Goal: Contribute content: Add original content to the website for others to see

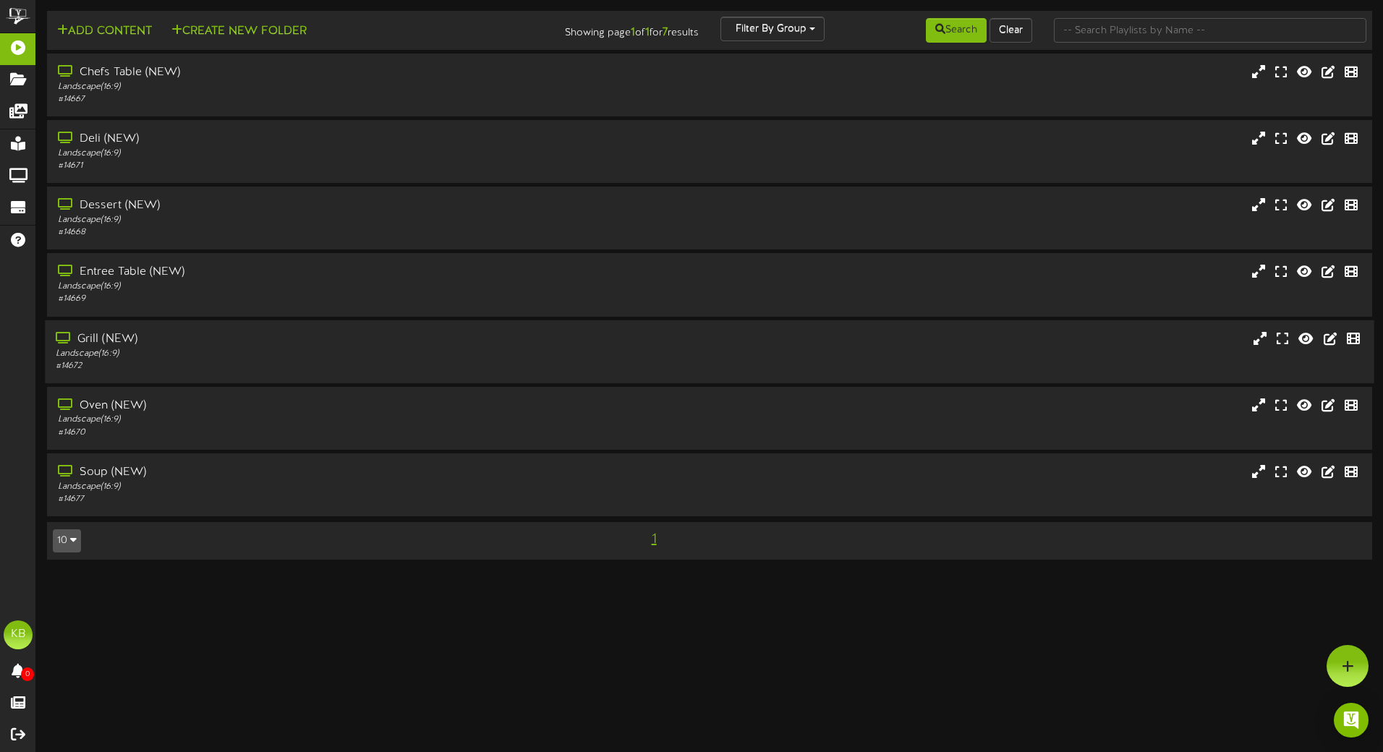
click at [183, 341] on div "Grill (NEW)" at bounding box center [322, 338] width 532 height 17
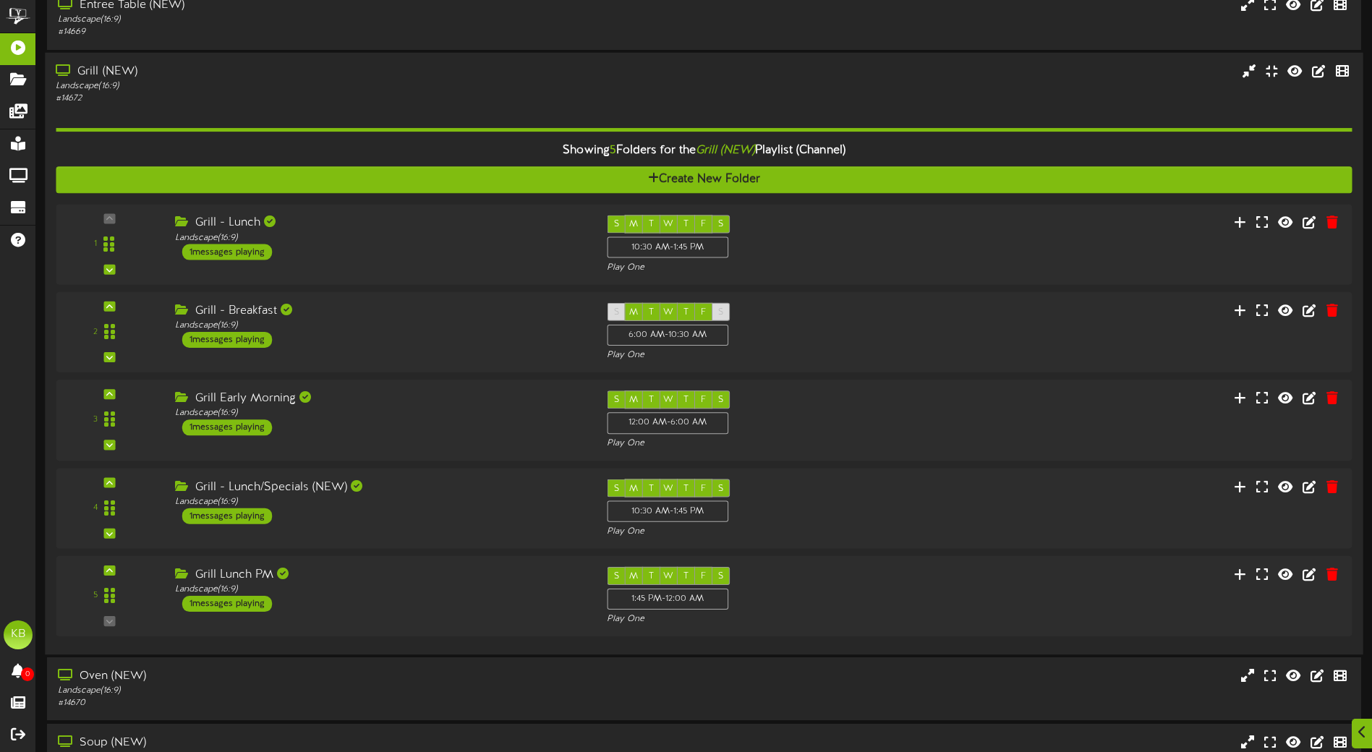
scroll to position [339, 0]
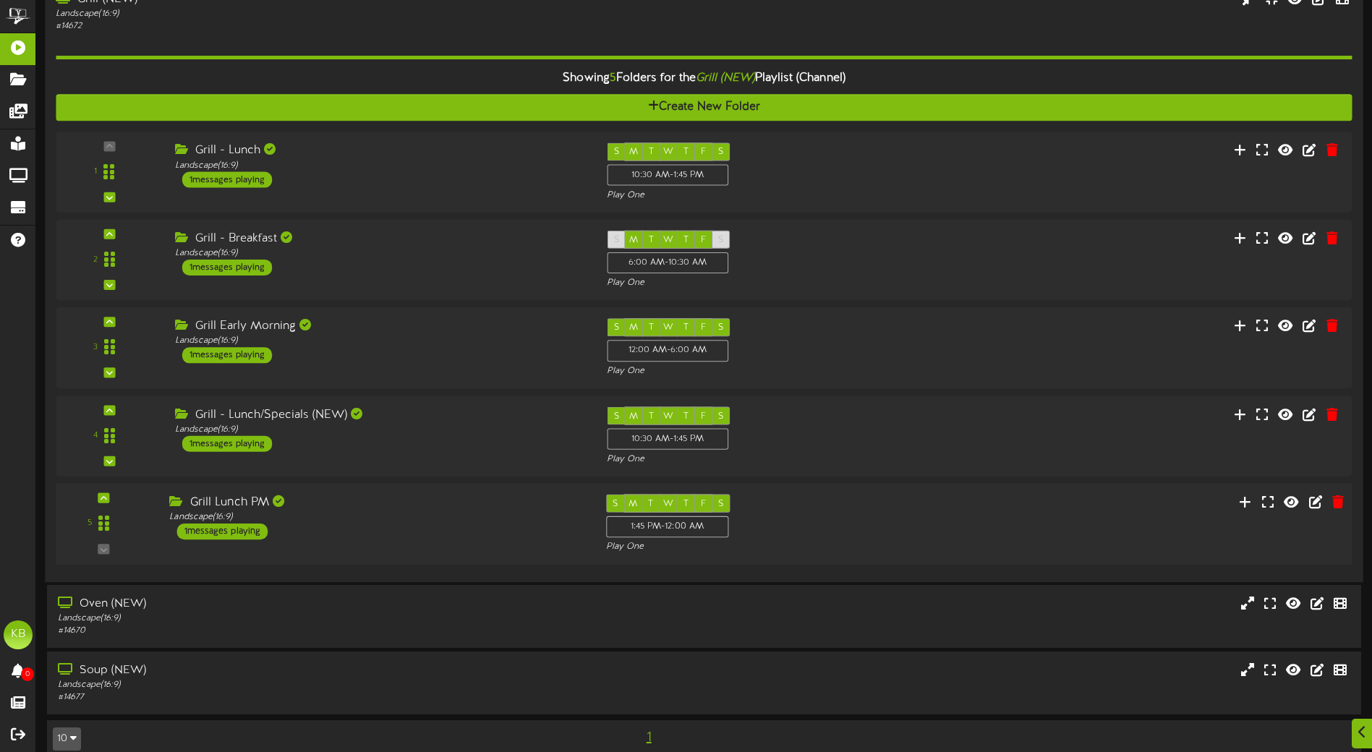
click at [439, 508] on div "Grill Lunch PM" at bounding box center [376, 502] width 414 height 17
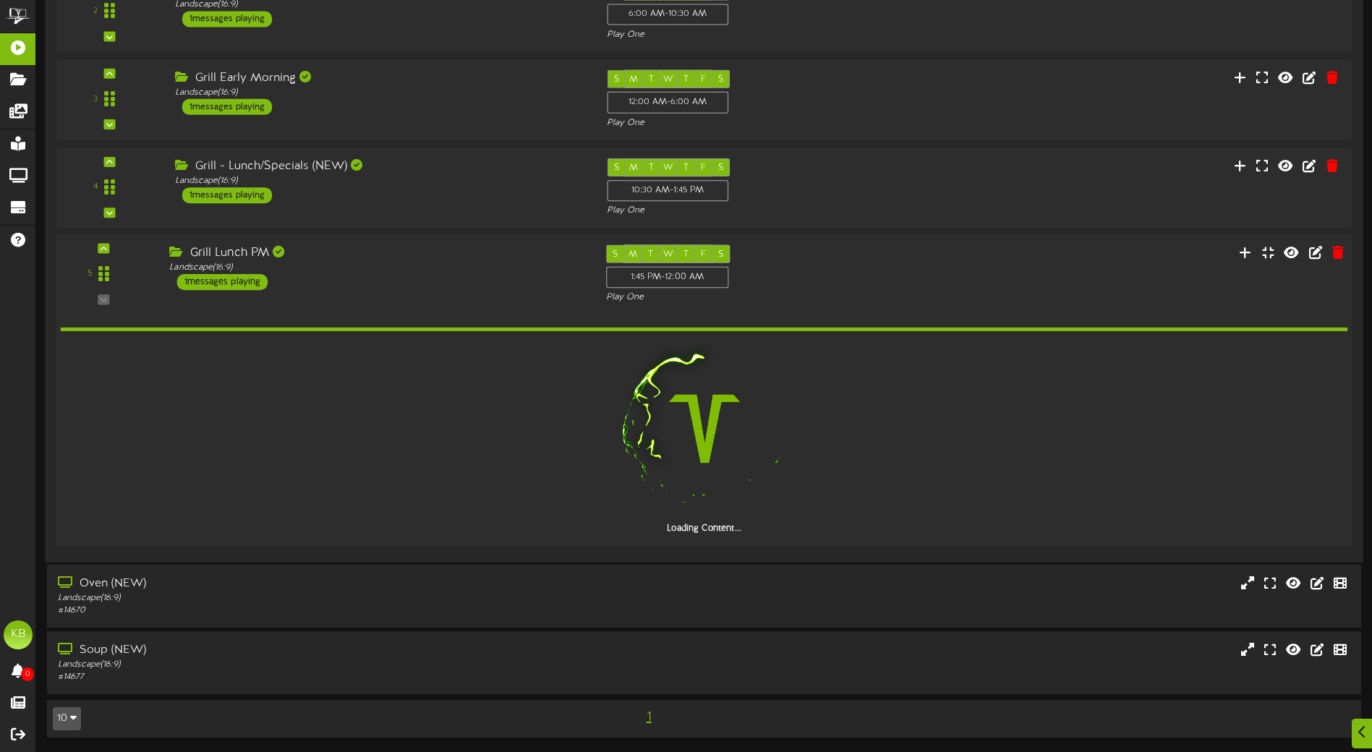
scroll to position [537, 0]
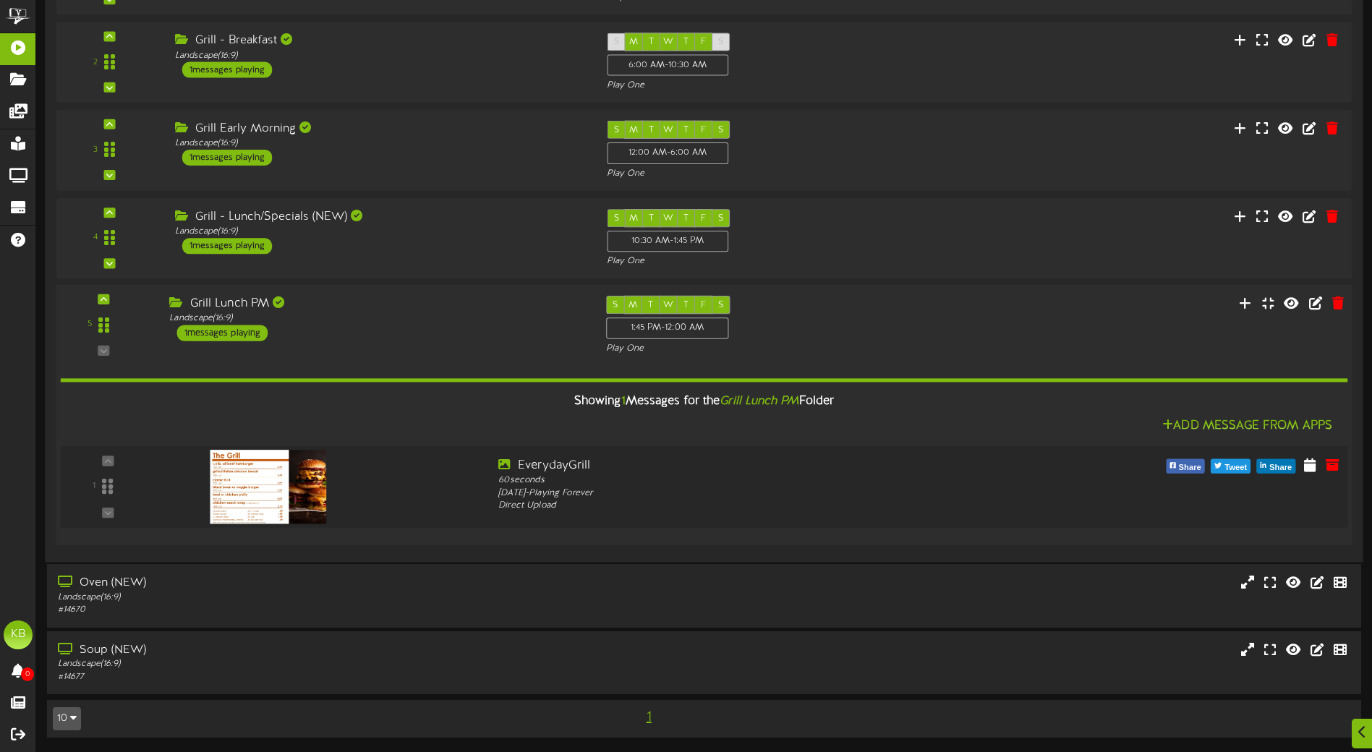
click at [307, 495] on img at bounding box center [268, 487] width 116 height 74
click at [1337, 464] on icon at bounding box center [1333, 464] width 16 height 16
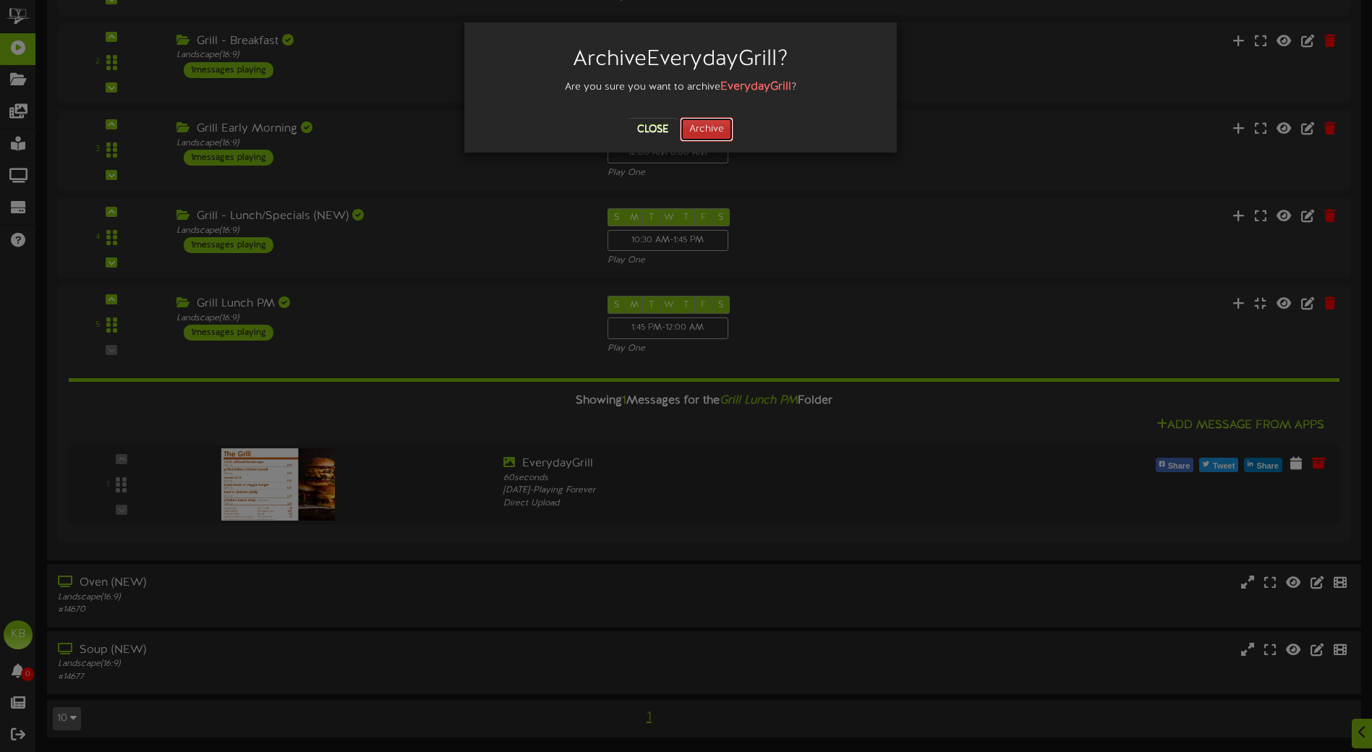
click at [722, 129] on button "Archive" at bounding box center [707, 129] width 54 height 25
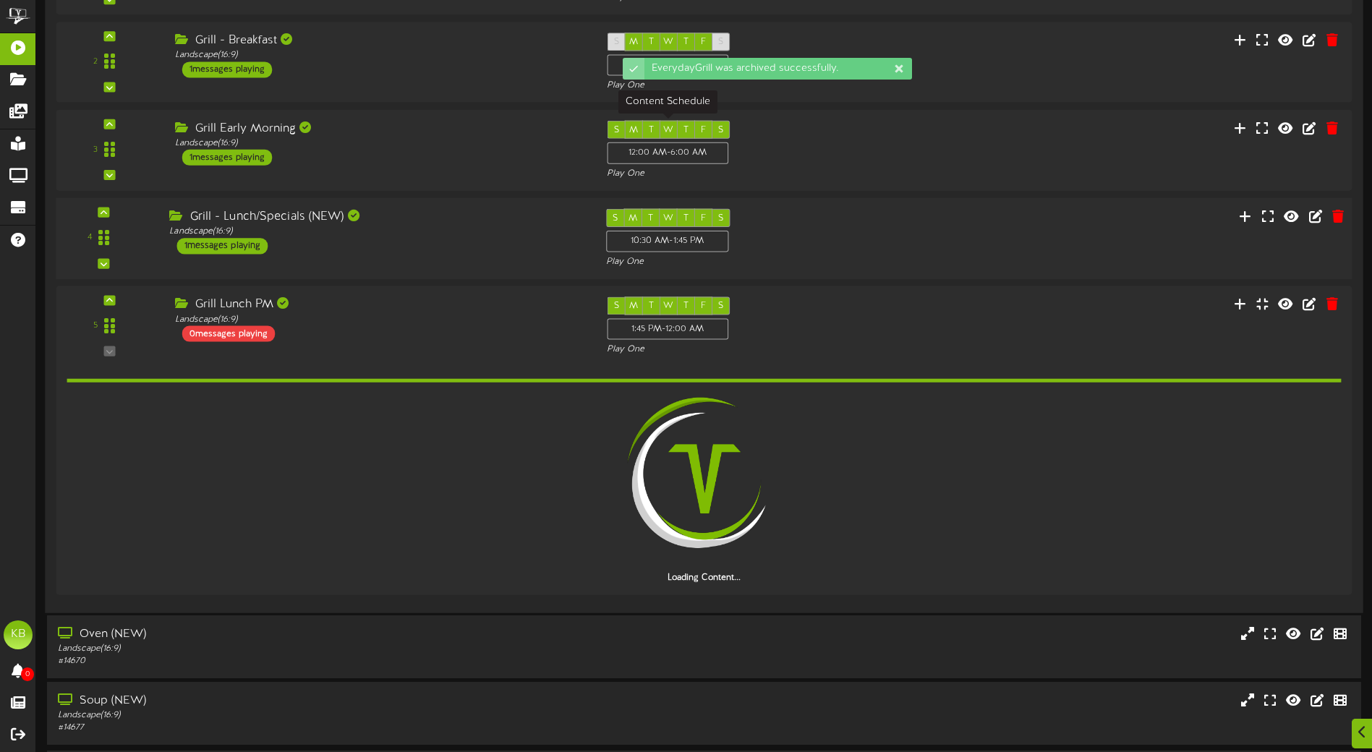
scroll to position [488, 0]
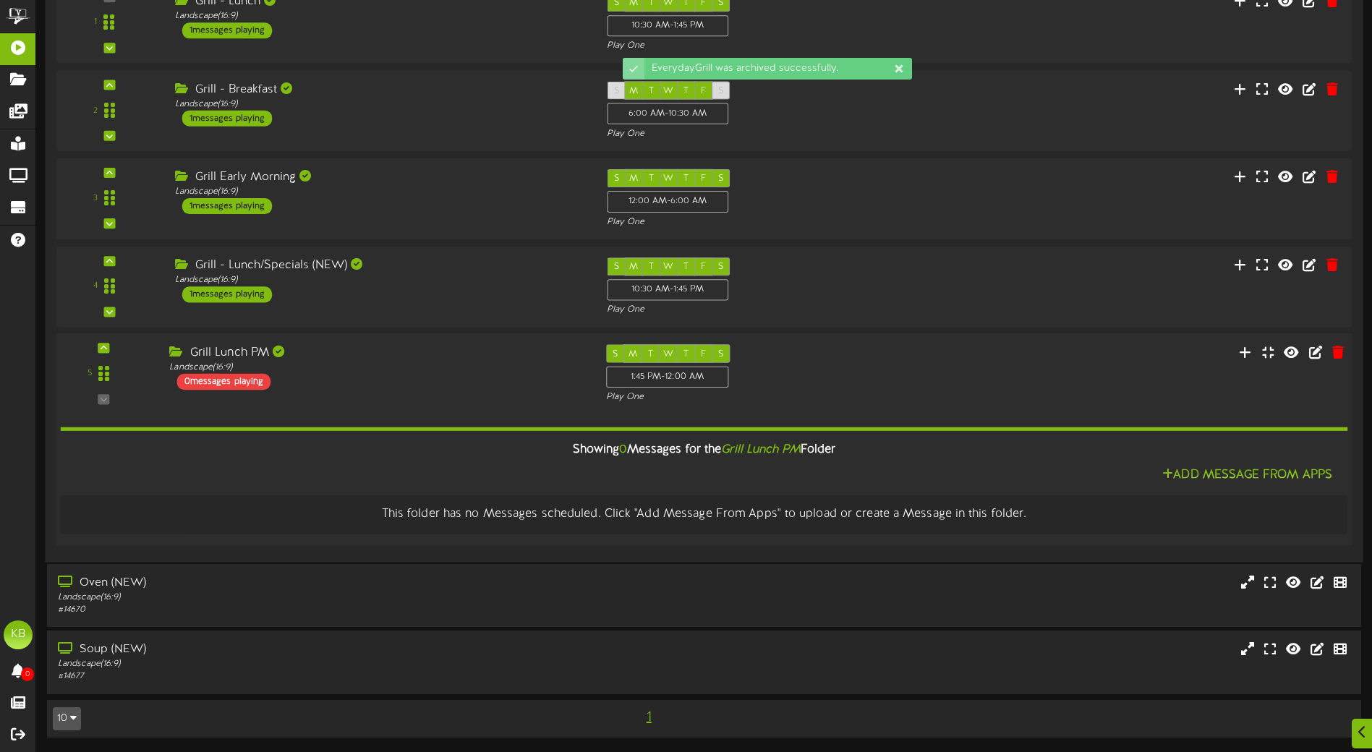
click at [453, 398] on div "5 ( 16:9" at bounding box center [703, 373] width 1309 height 59
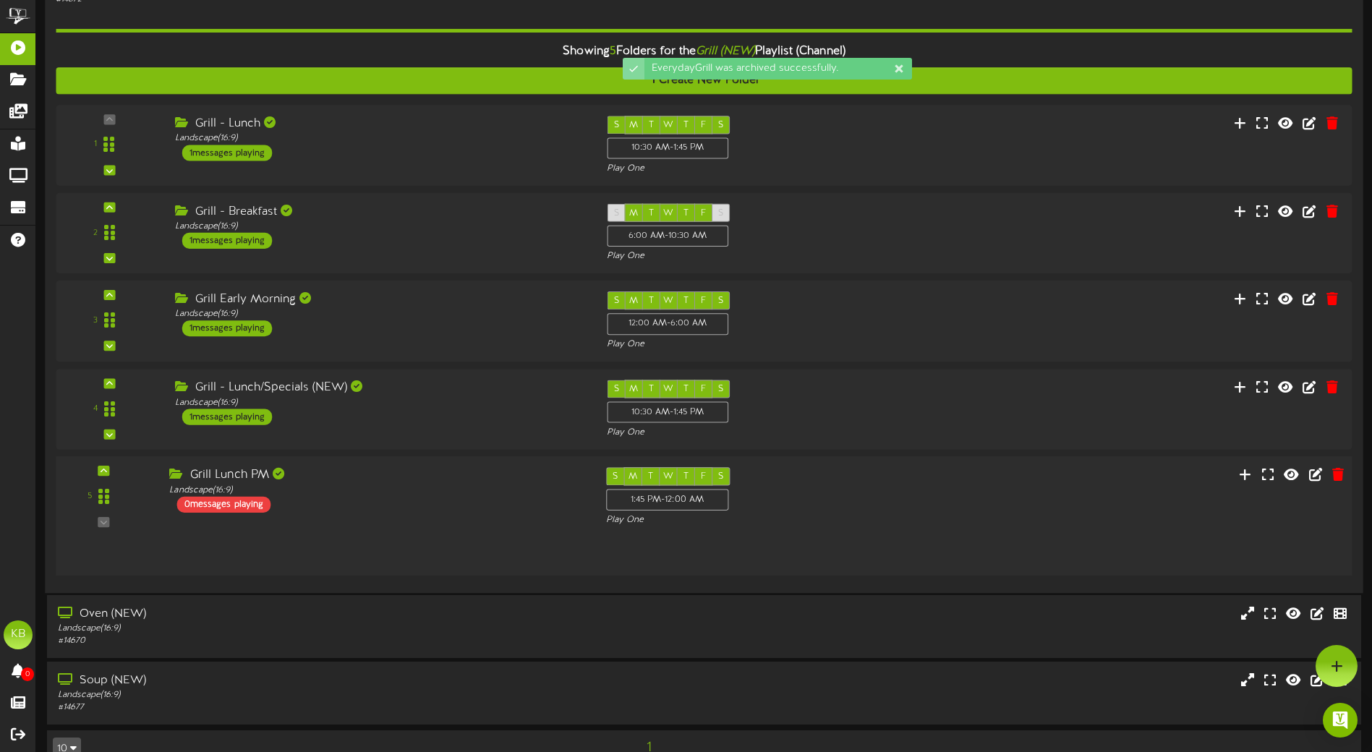
scroll to position [359, 0]
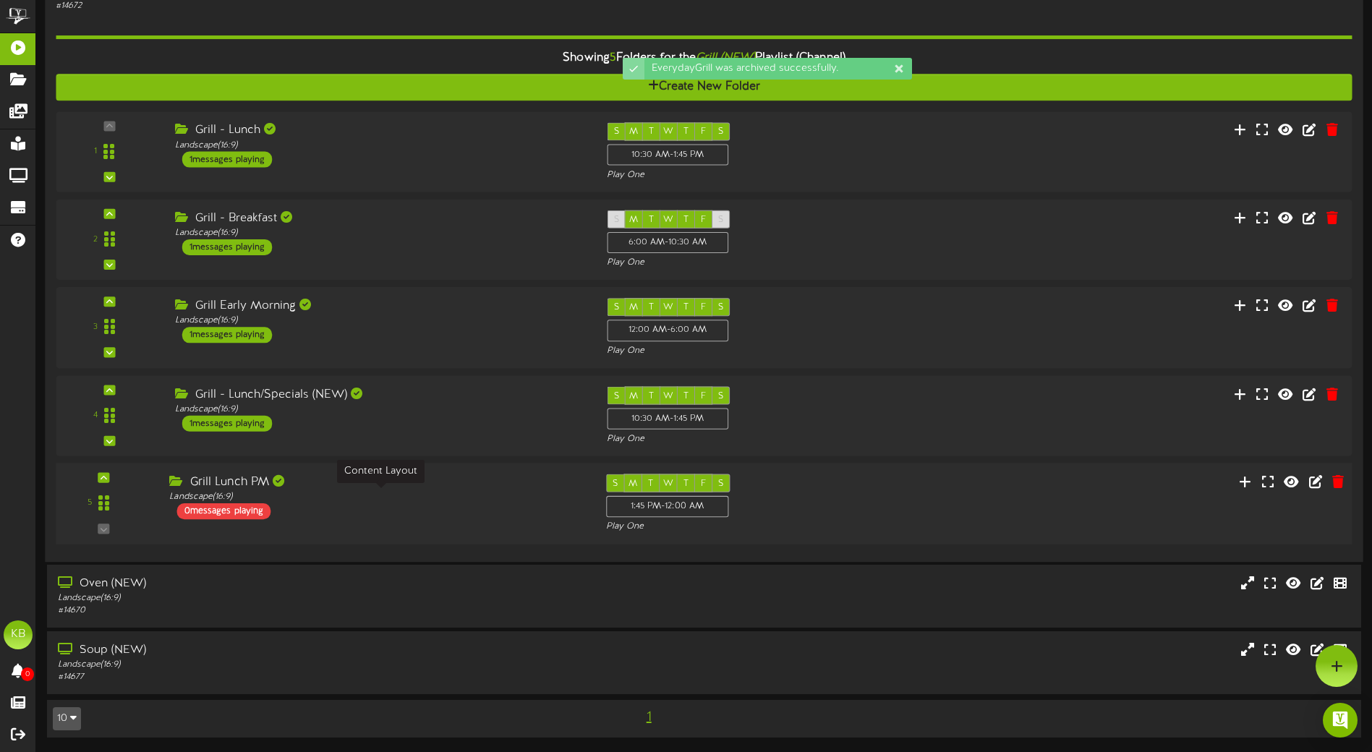
click at [451, 500] on div "Landscape ( 16:9 )" at bounding box center [376, 496] width 414 height 12
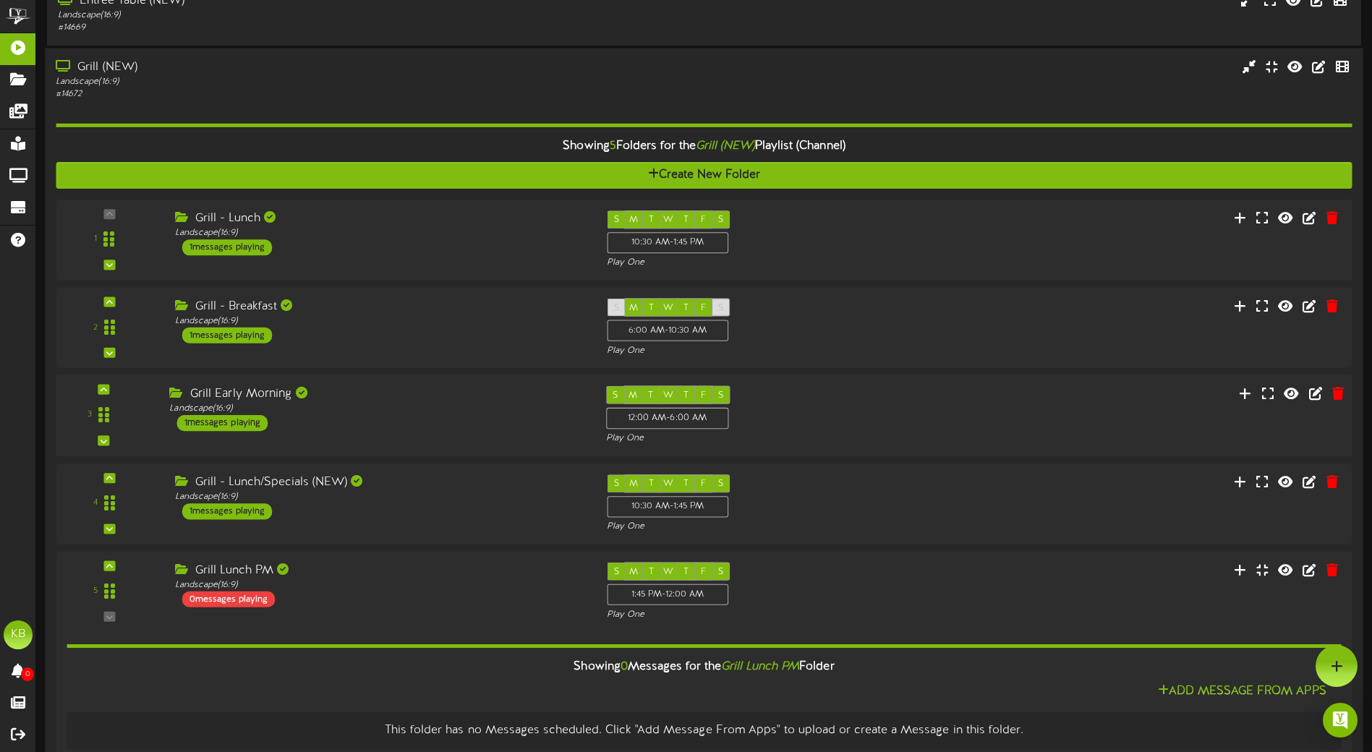
scroll to position [127, 0]
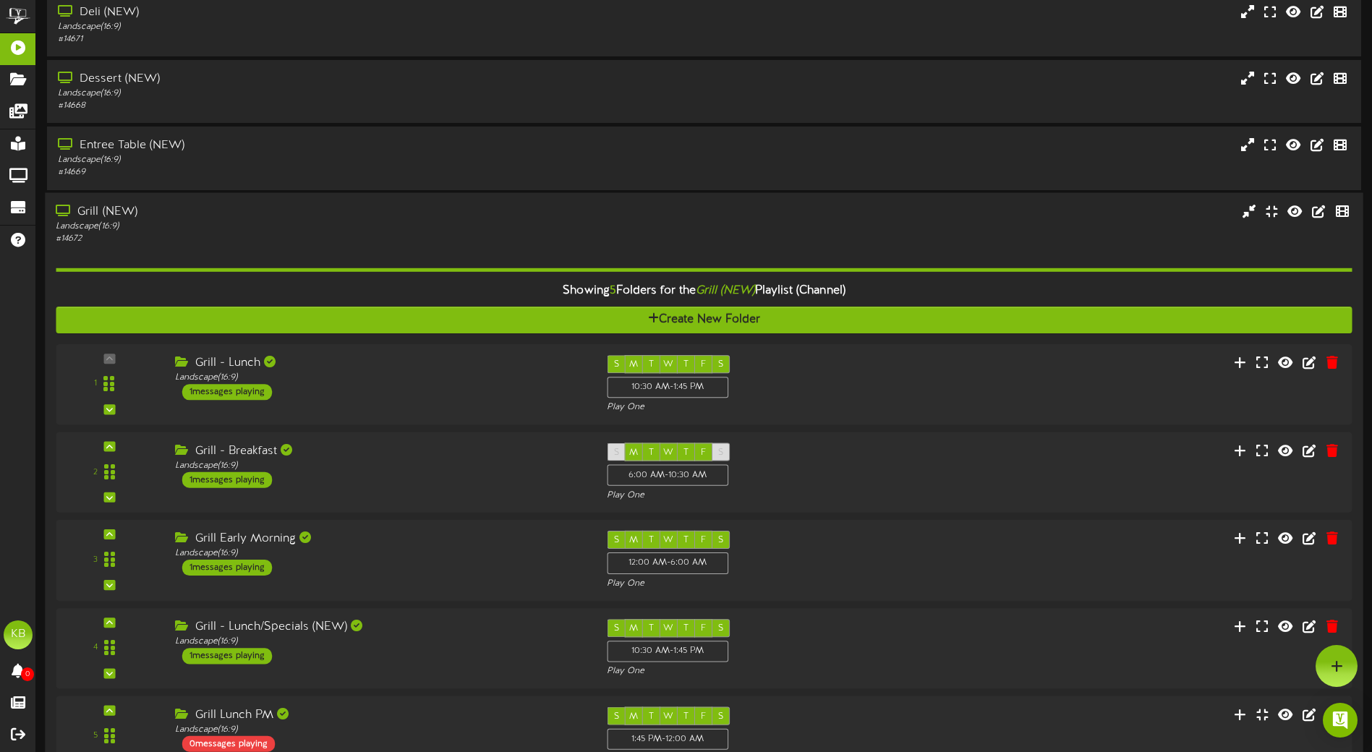
click at [276, 236] on div "# 14672" at bounding box center [319, 238] width 527 height 12
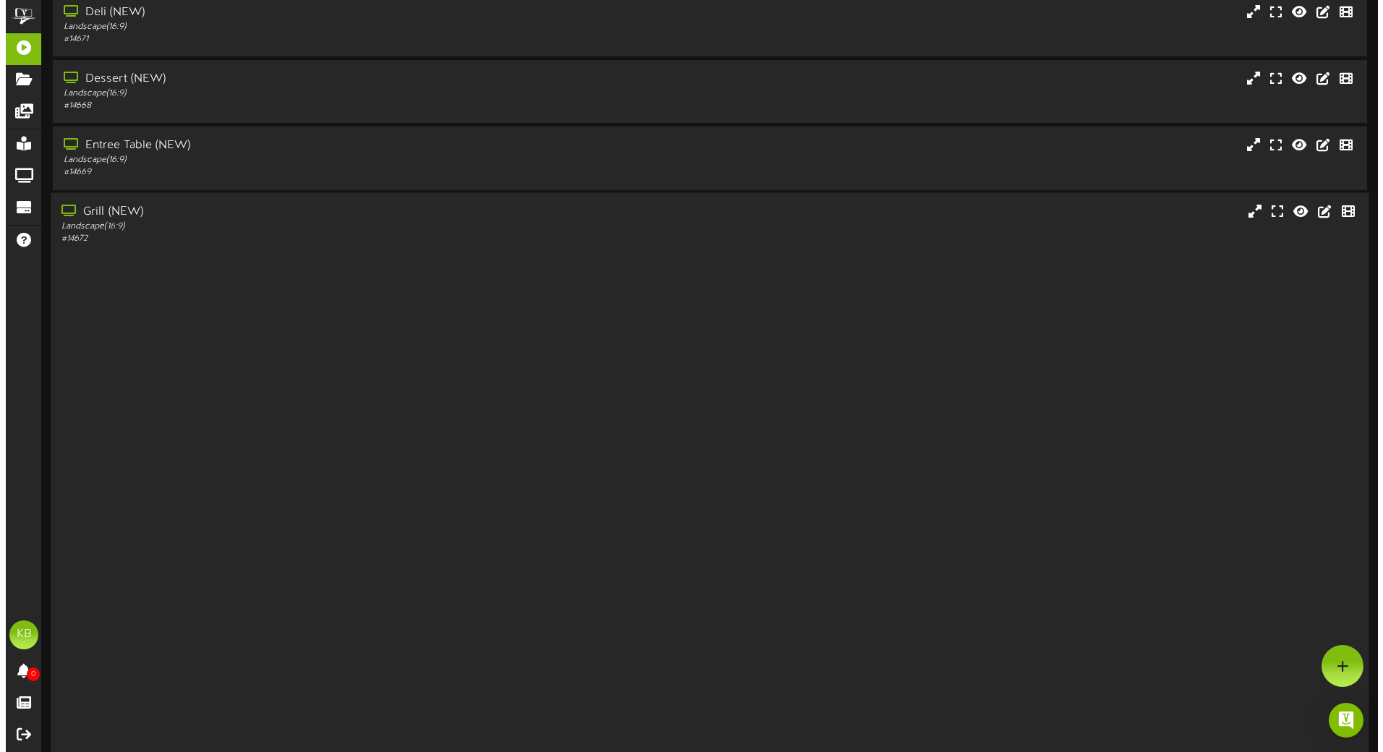
scroll to position [0, 0]
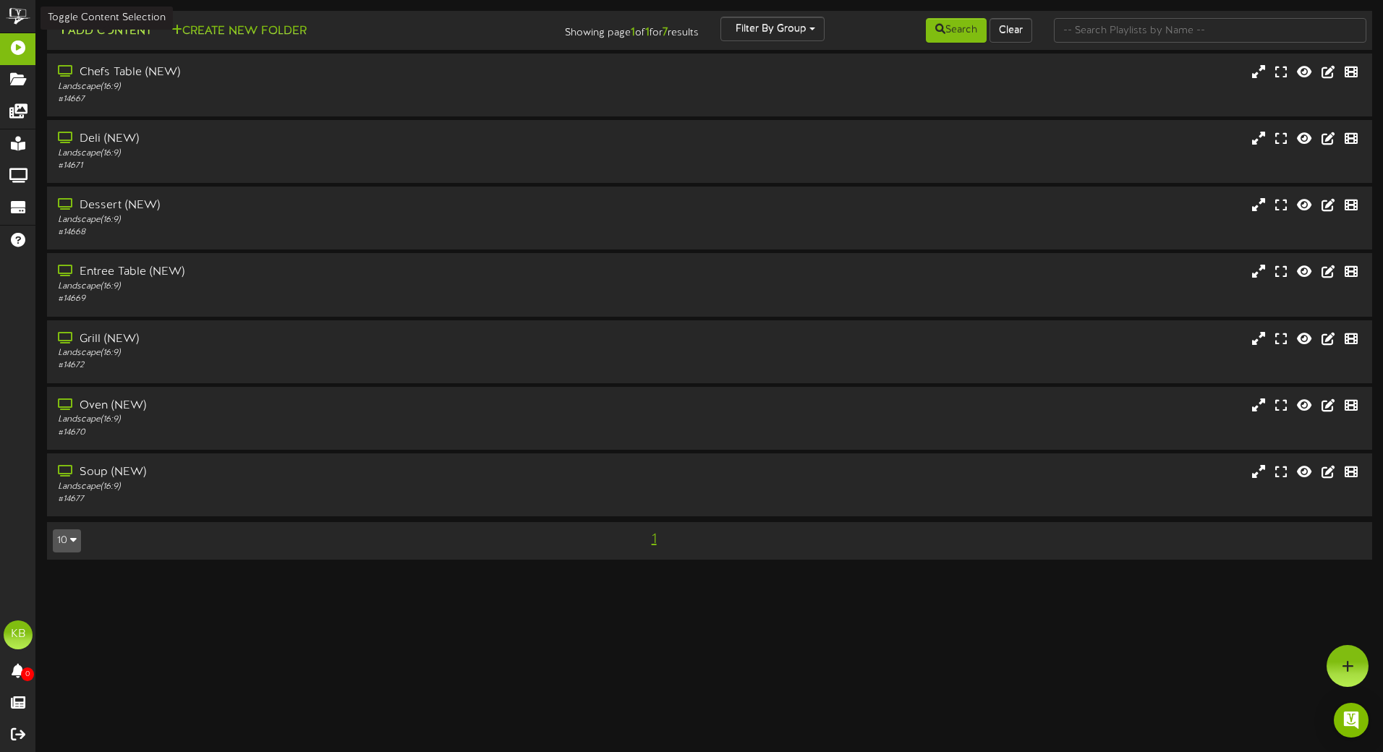
click at [125, 25] on button "Add Content" at bounding box center [104, 31] width 103 height 18
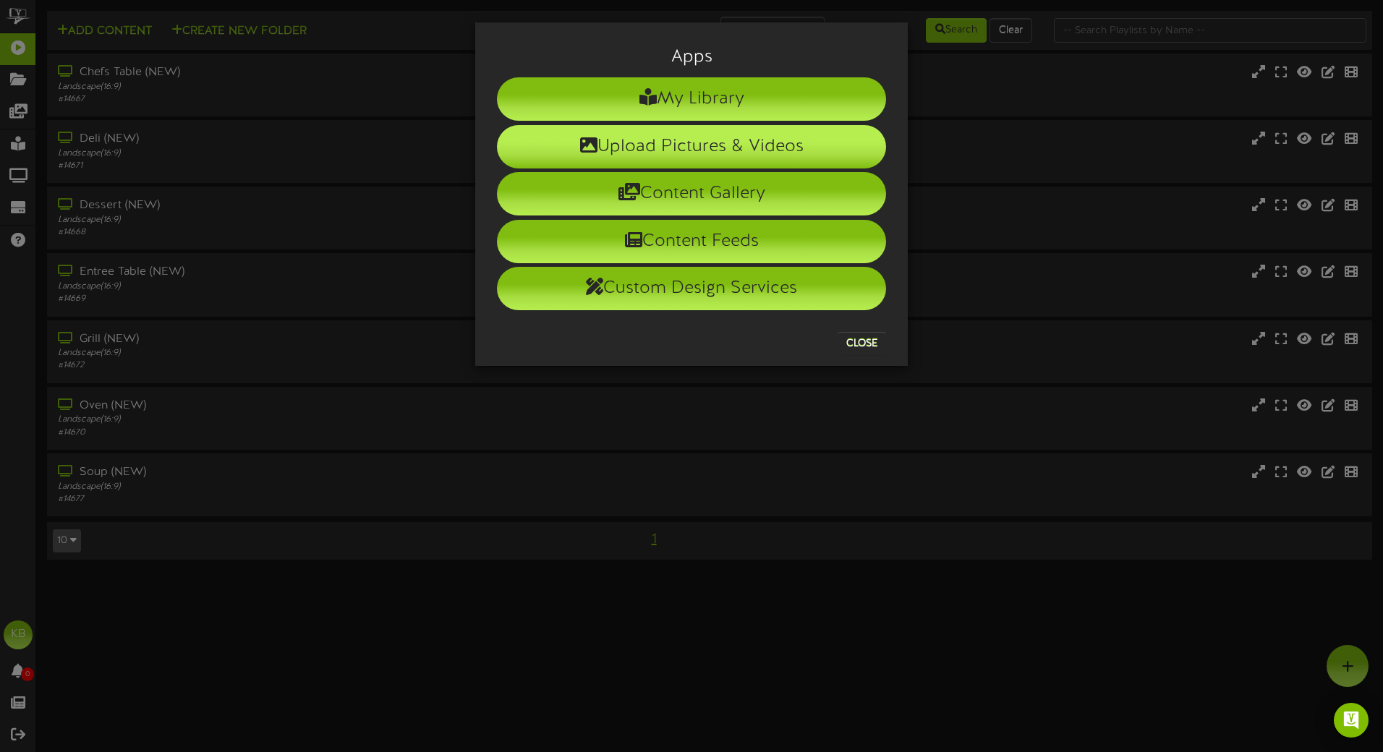
click at [660, 162] on li "Upload Pictures & Videos" at bounding box center [691, 146] width 389 height 43
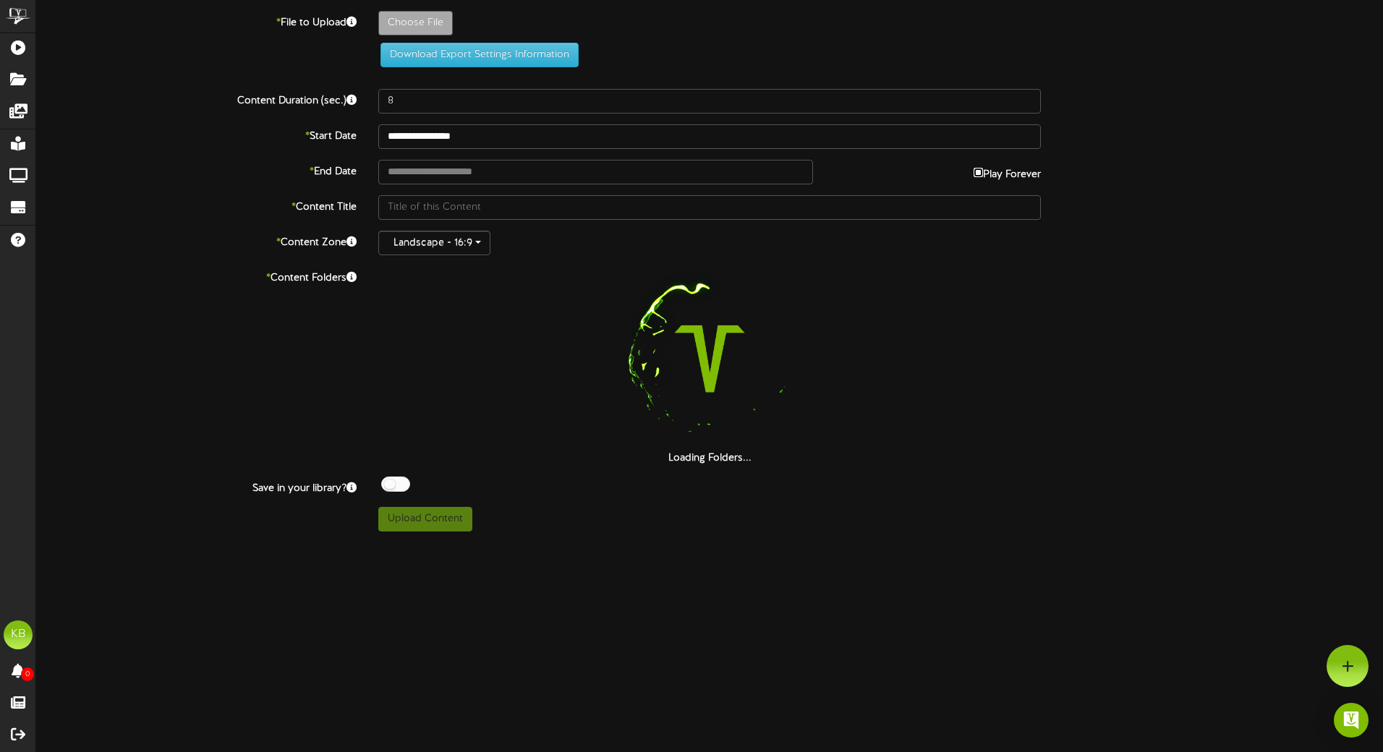
type input "**********"
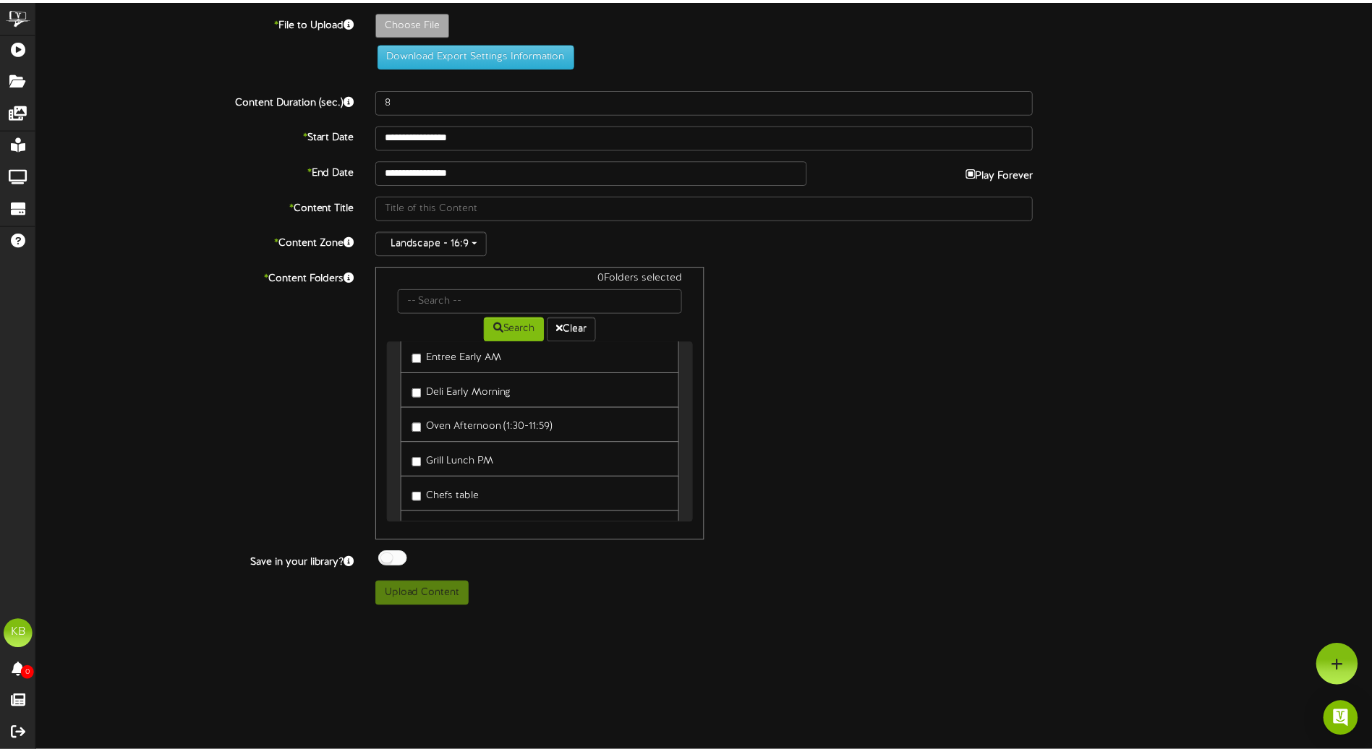
scroll to position [487, 0]
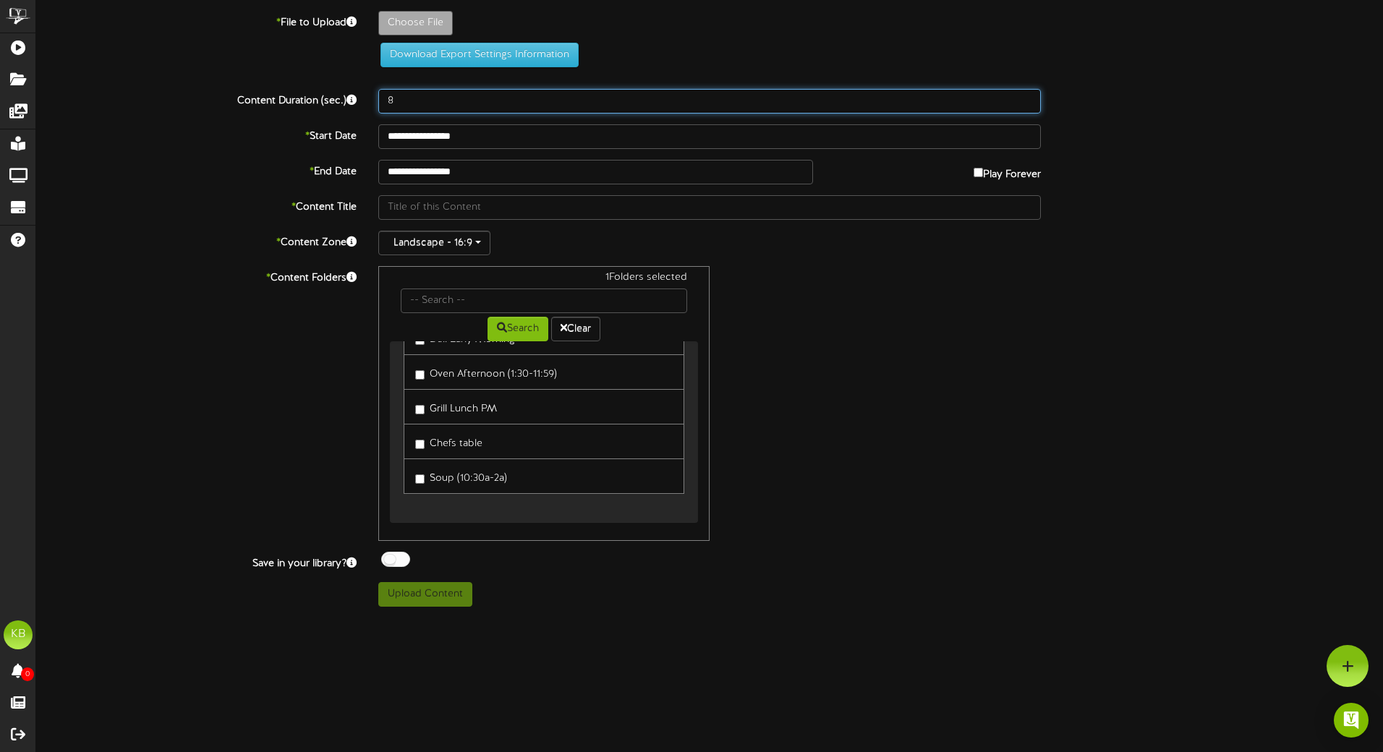
drag, startPoint x: 407, startPoint y: 98, endPoint x: 309, endPoint y: 81, distance: 99.7
click at [309, 81] on div "**********" at bounding box center [709, 309] width 1347 height 596
type input "60"
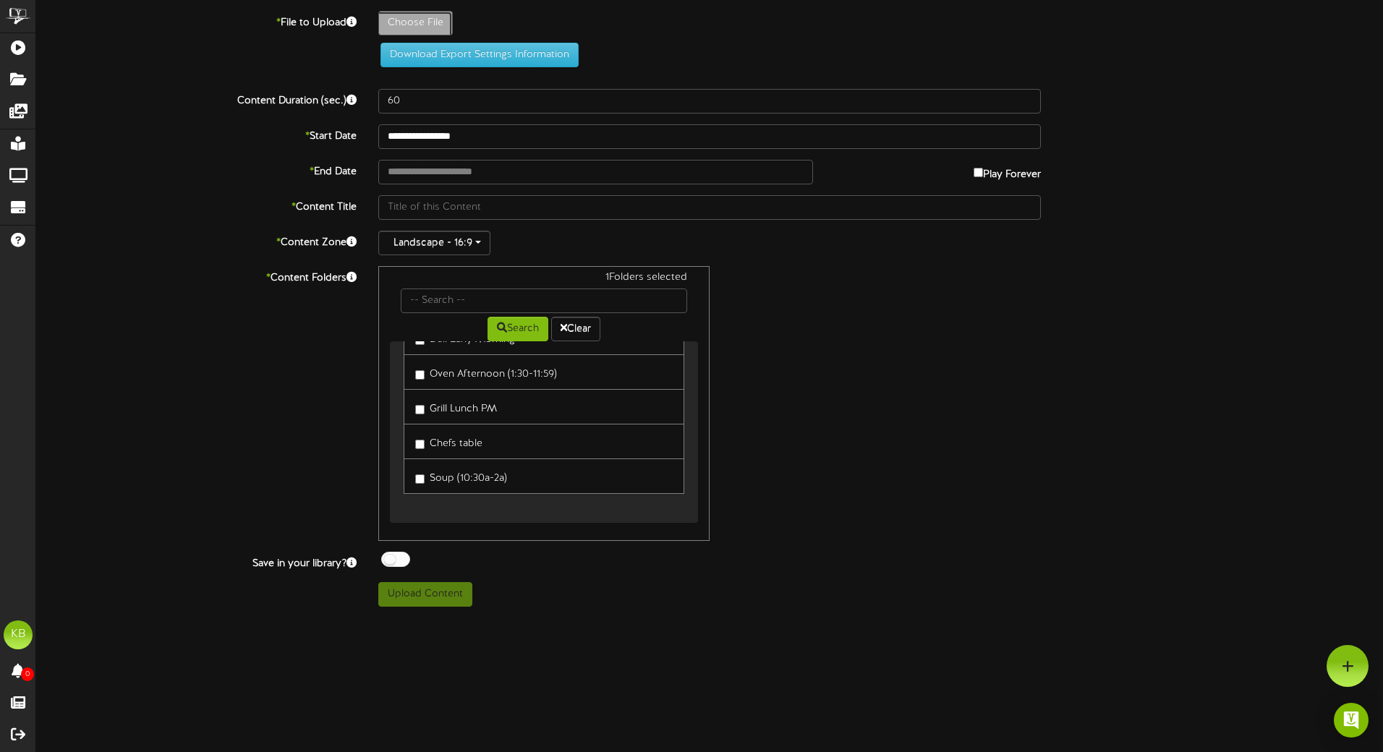
type input "**********"
type input "EverydayGrill"
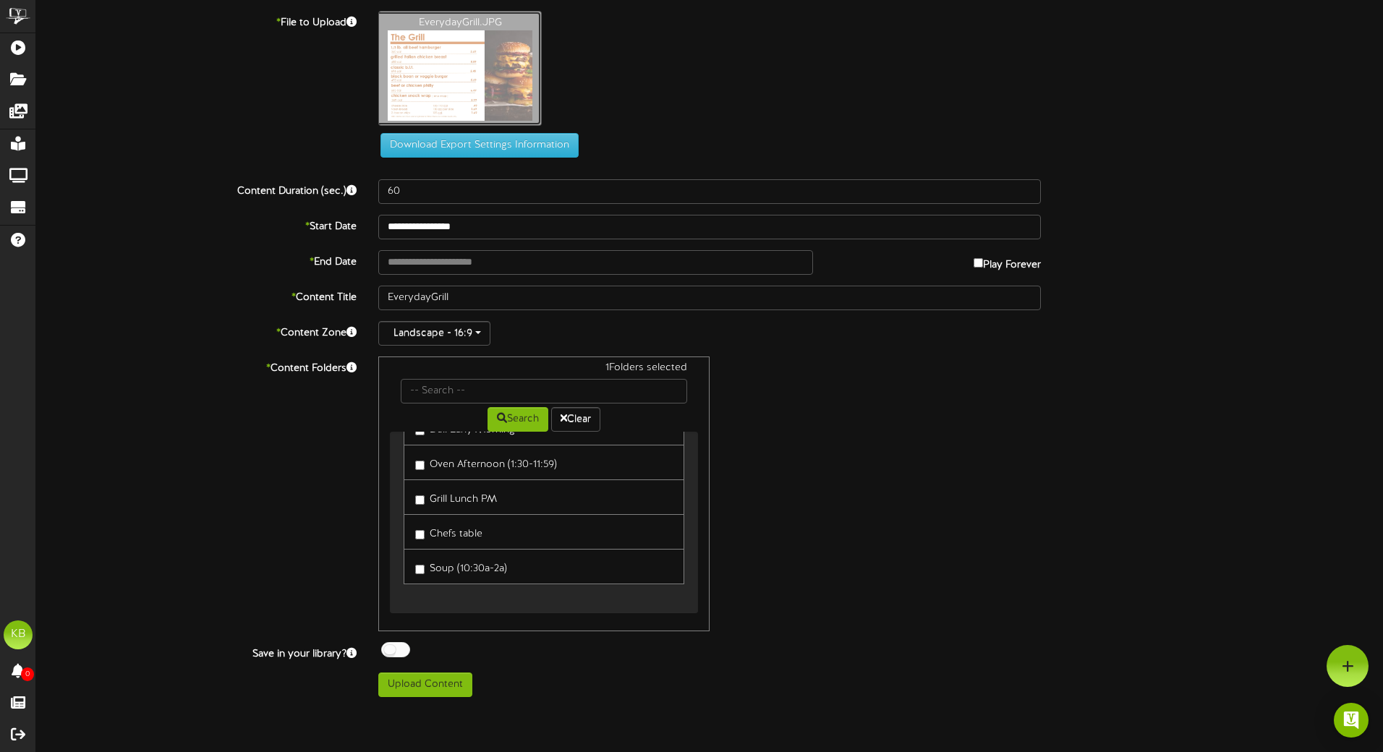
click at [462, 684] on button "Upload Content" at bounding box center [425, 685] width 94 height 25
type input "**********"
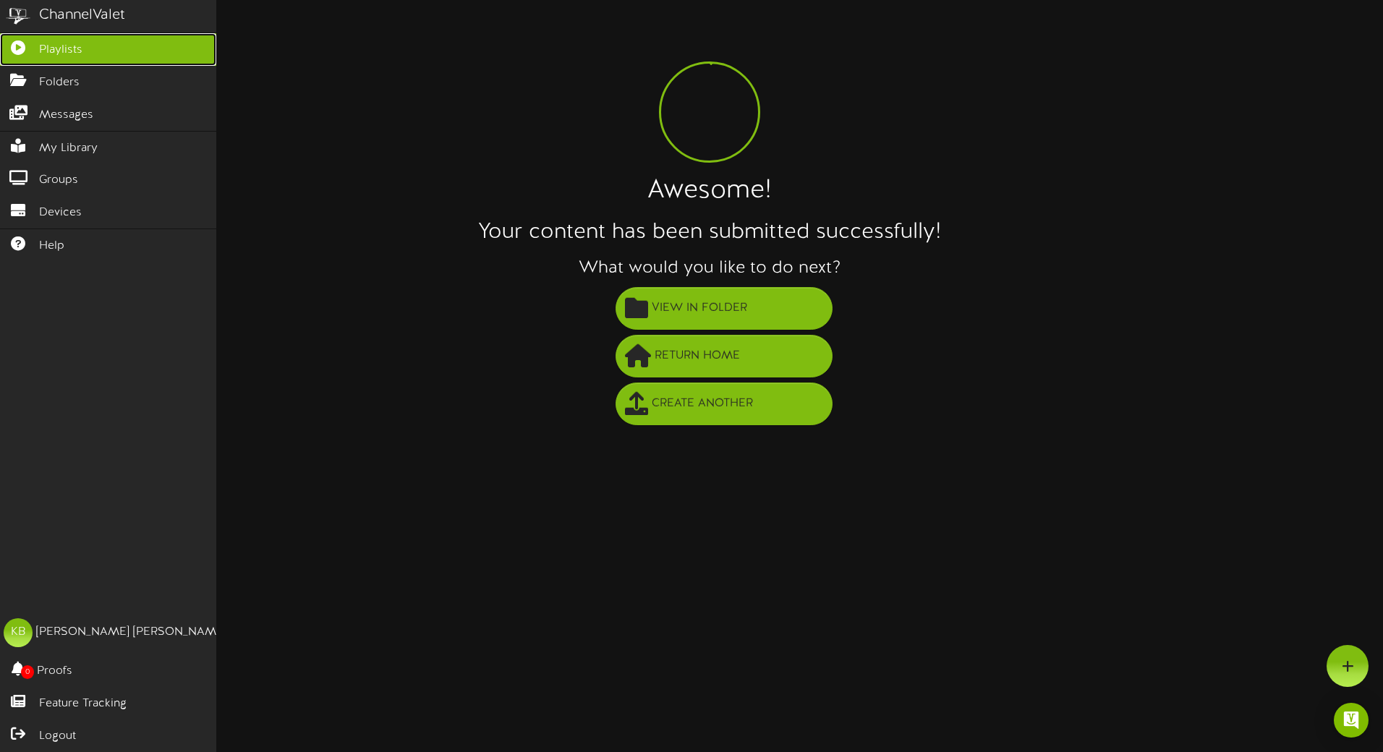
click at [18, 51] on icon at bounding box center [18, 45] width 36 height 11
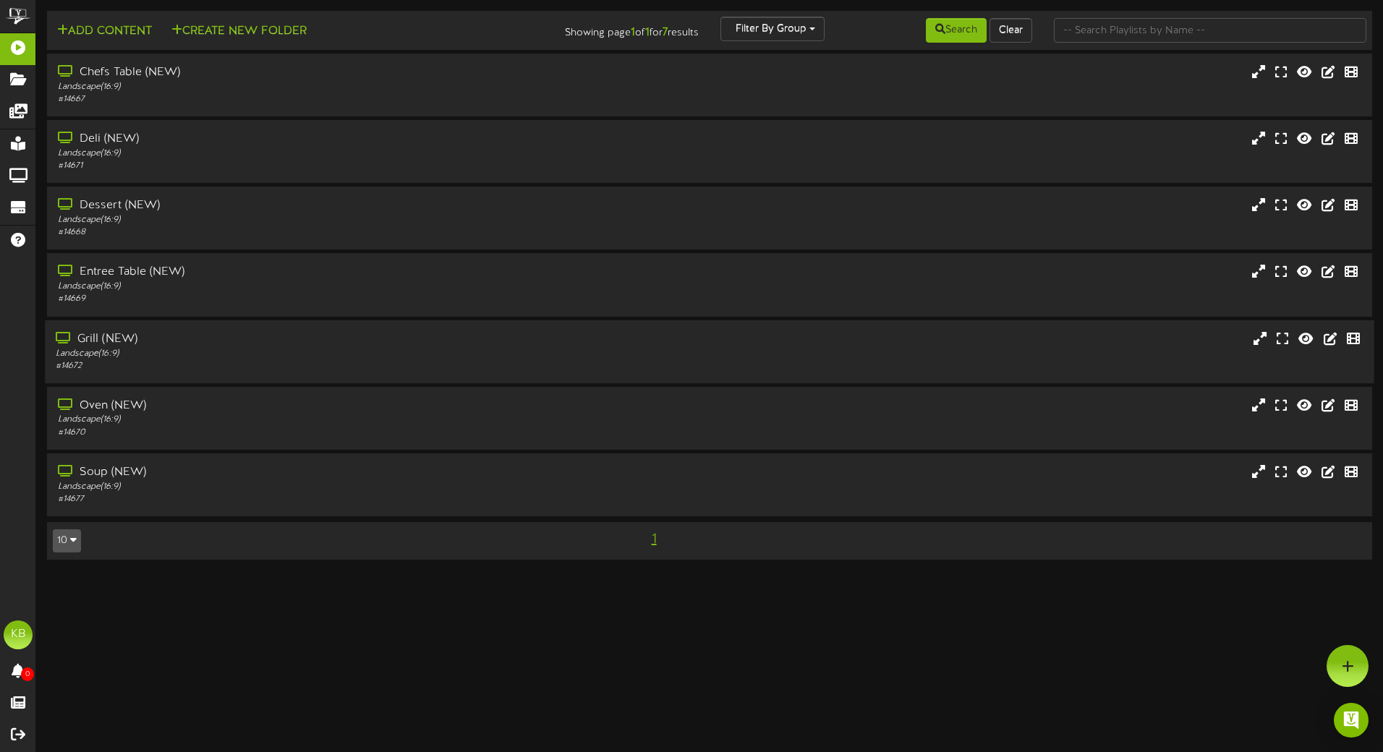
click at [226, 358] on div "Landscape ( 16:9 )" at bounding box center [322, 353] width 532 height 12
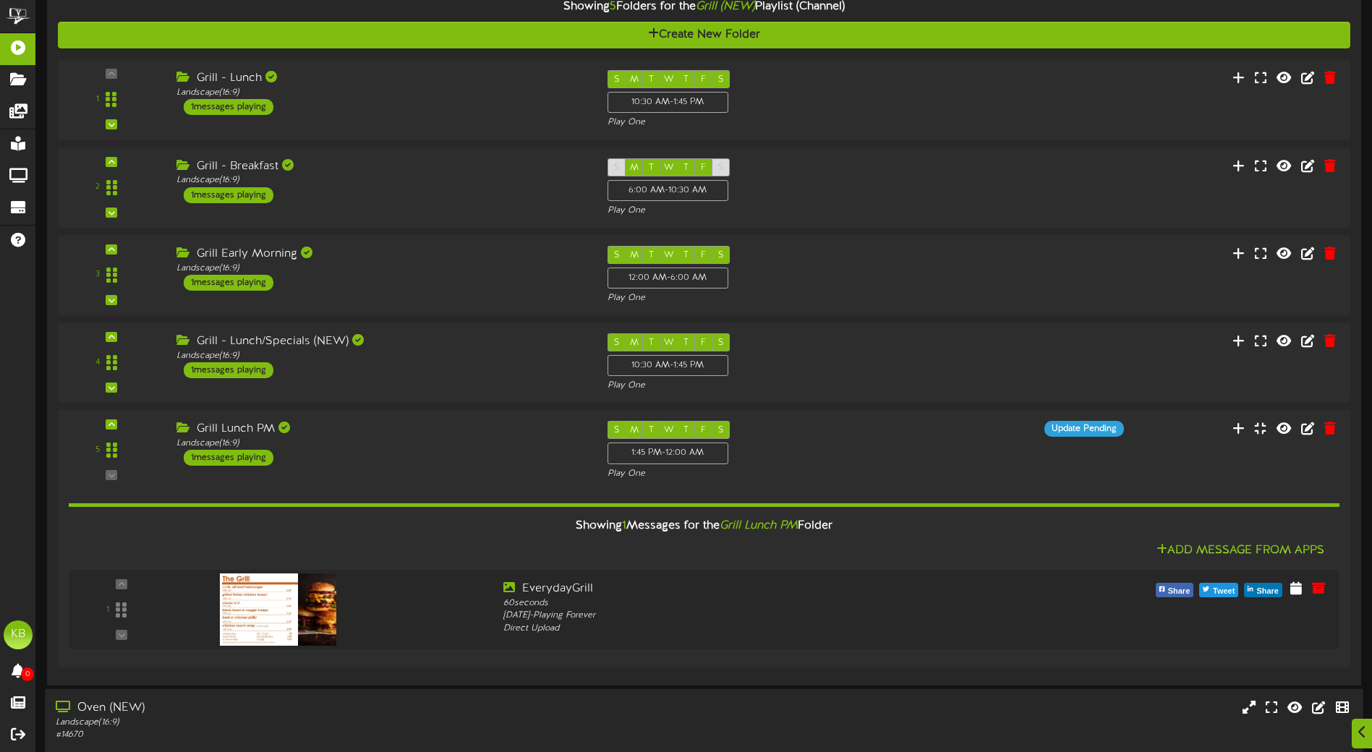
scroll to position [484, 0]
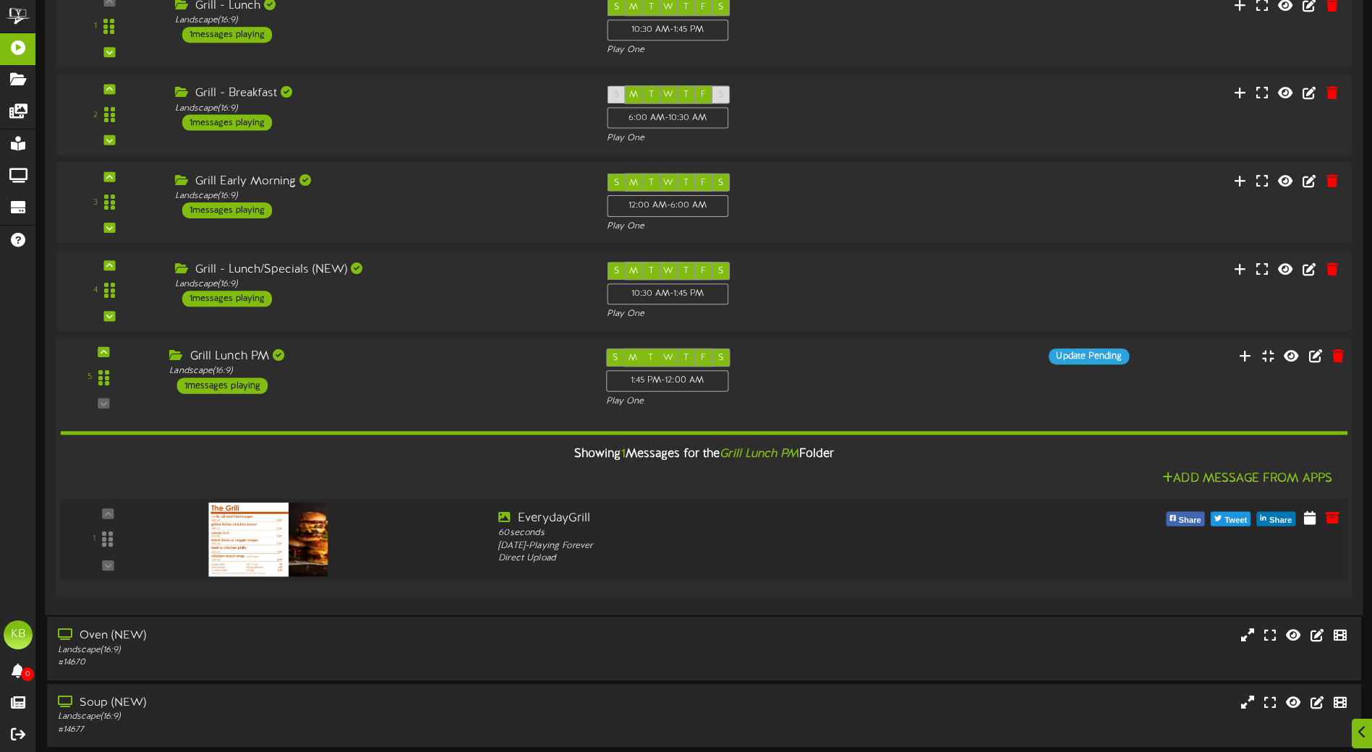
click at [273, 540] on img at bounding box center [268, 540] width 119 height 74
click at [446, 369] on div "Landscape ( 16:9 )" at bounding box center [376, 370] width 414 height 12
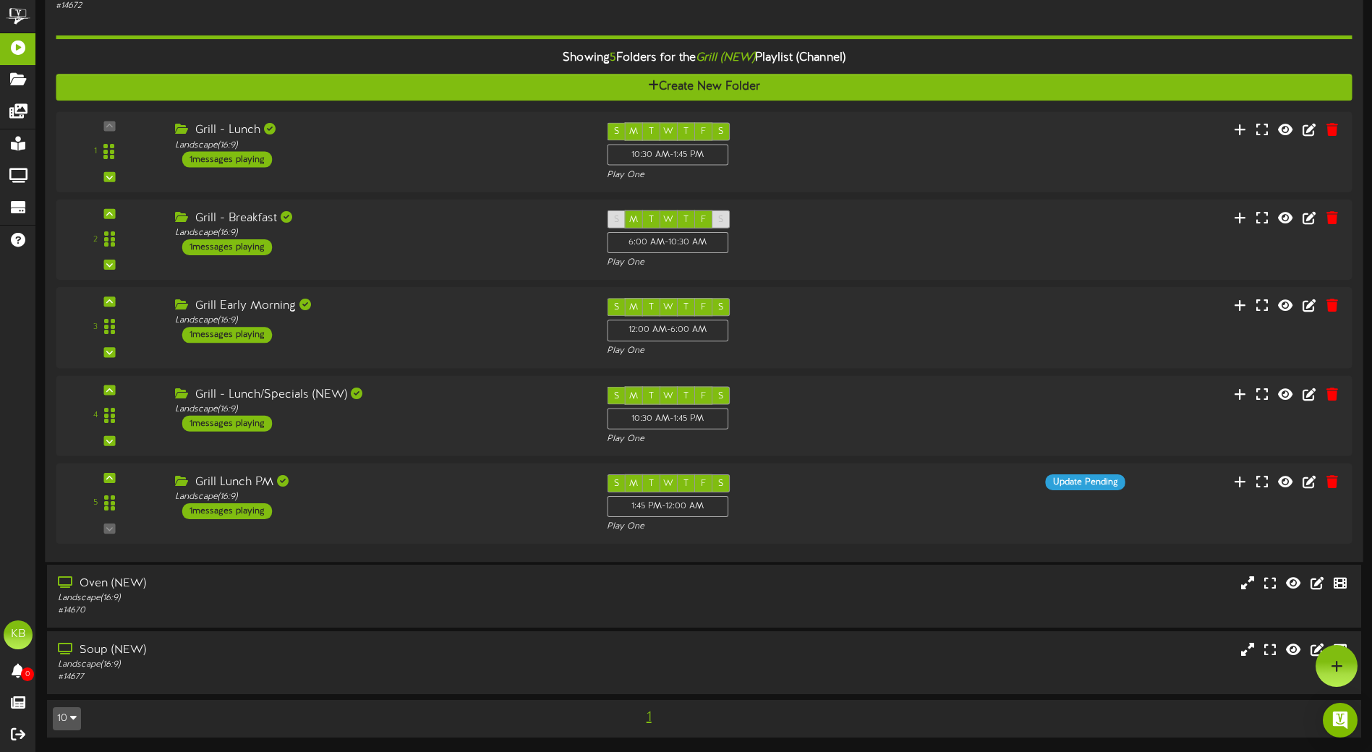
scroll to position [142, 0]
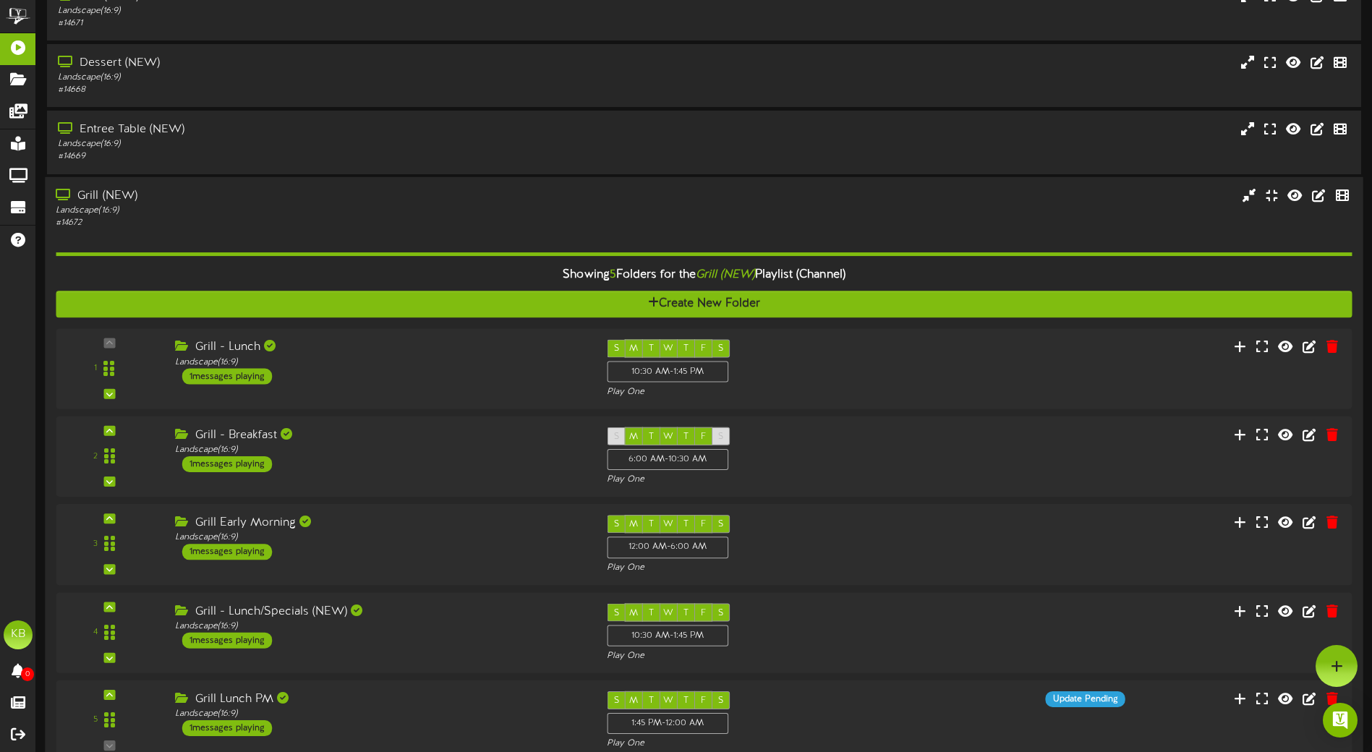
click at [268, 208] on div "Landscape ( 16:9 )" at bounding box center [319, 210] width 527 height 12
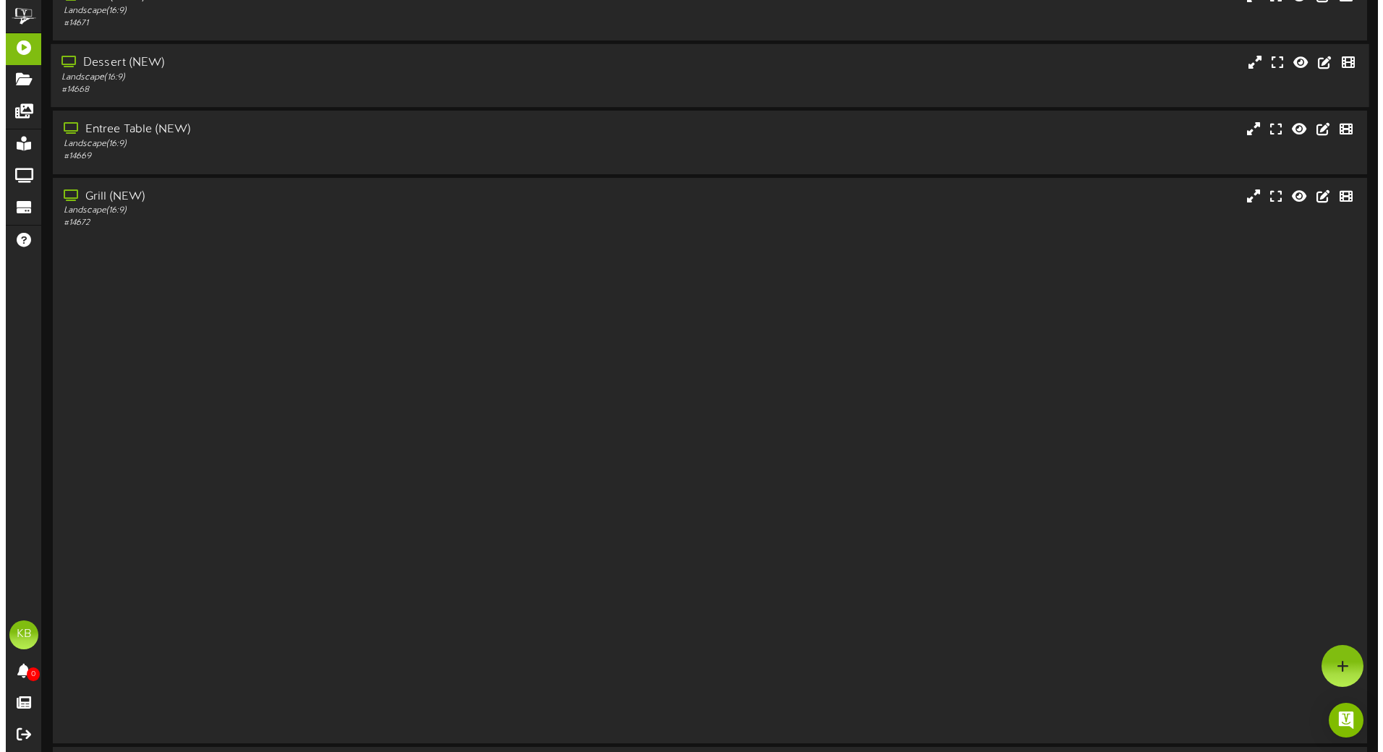
scroll to position [0, 0]
